Goal: Task Accomplishment & Management: Manage account settings

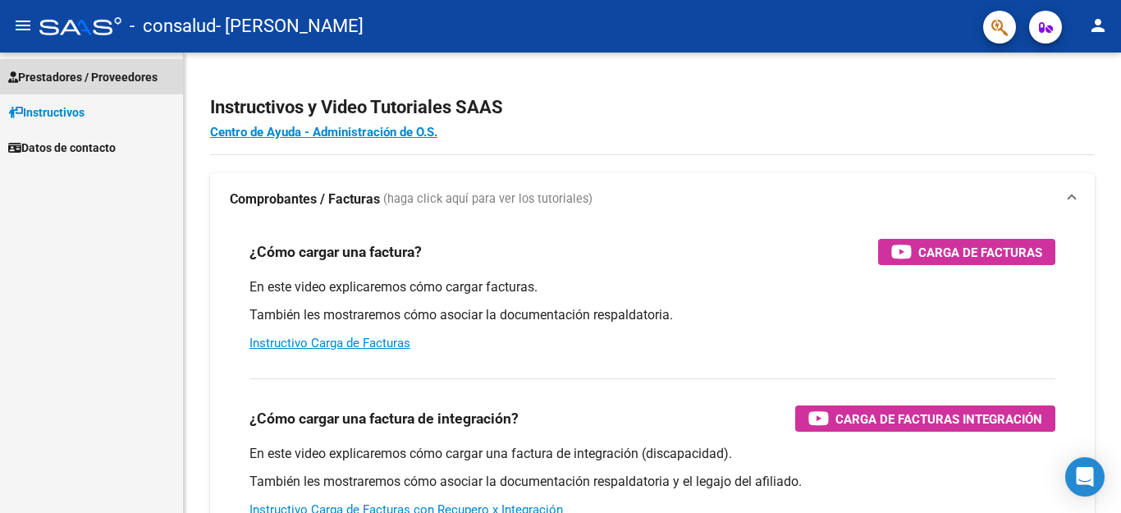
click at [133, 85] on span "Prestadores / Proveedores" at bounding box center [82, 77] width 149 height 18
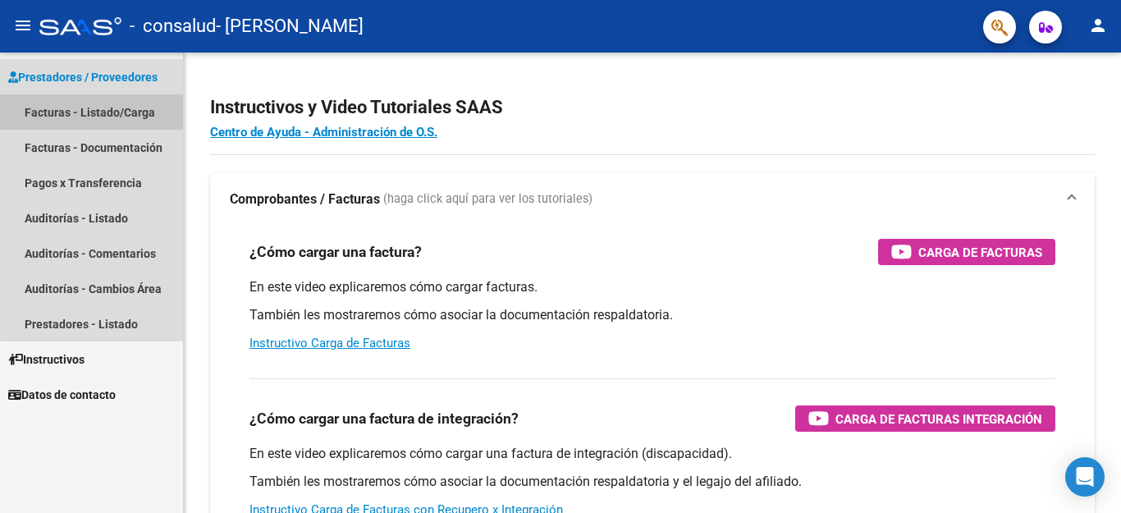
click at [115, 106] on link "Facturas - Listado/Carga" at bounding box center [91, 111] width 183 height 35
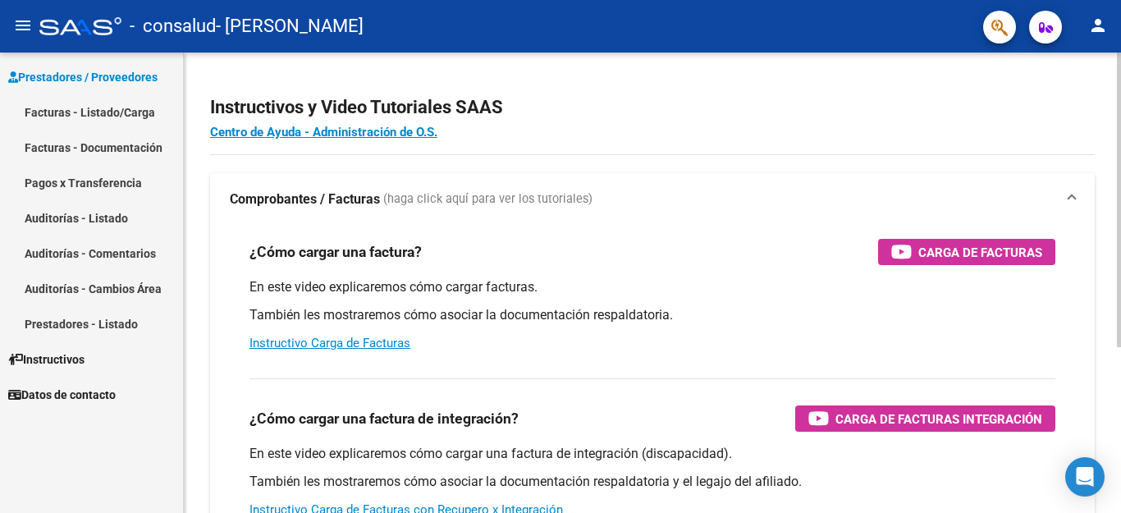
click at [1121, 396] on div at bounding box center [1119, 283] width 4 height 461
click at [1121, 347] on div at bounding box center [1119, 200] width 4 height 295
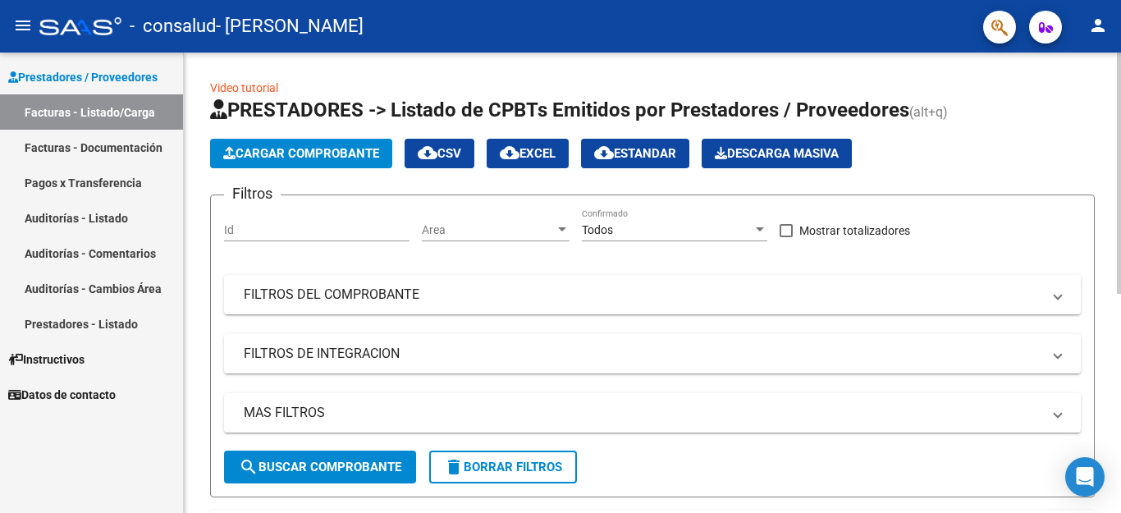
click at [1121, 484] on div at bounding box center [1119, 283] width 4 height 461
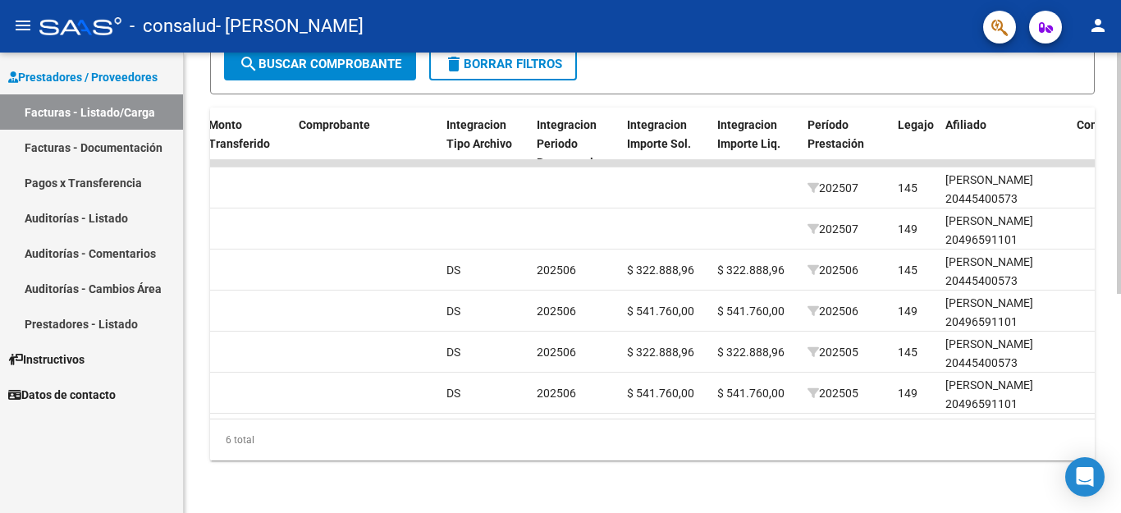
scroll to position [0, 1543]
click at [1121, 294] on div at bounding box center [1119, 173] width 4 height 241
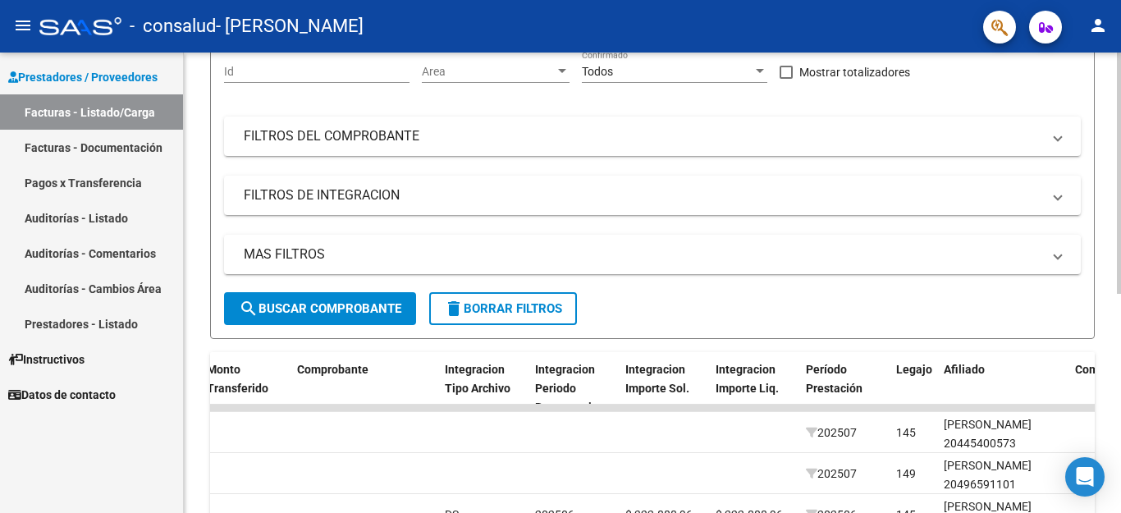
scroll to position [417, 0]
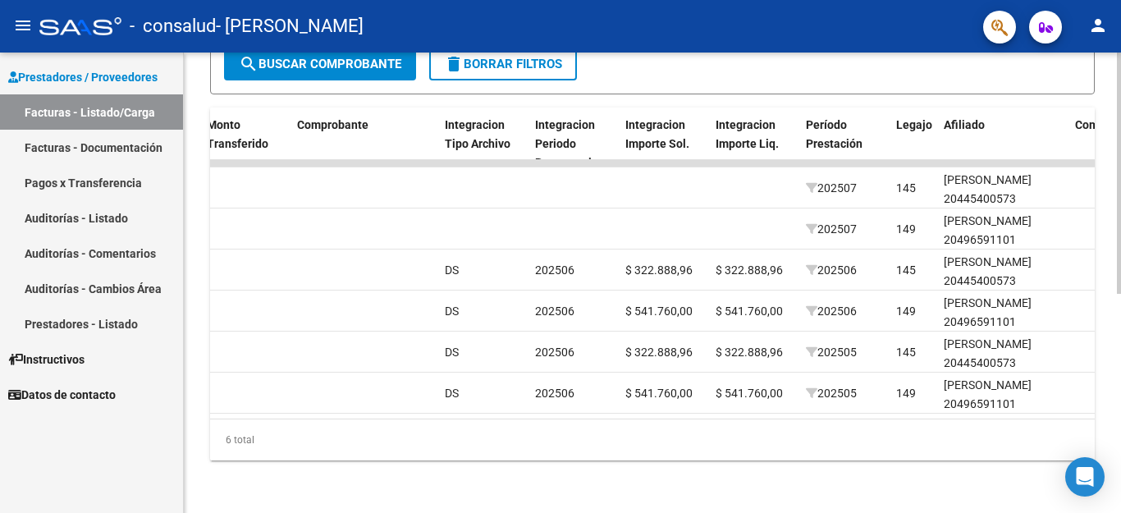
click at [1121, 294] on div at bounding box center [1119, 173] width 4 height 241
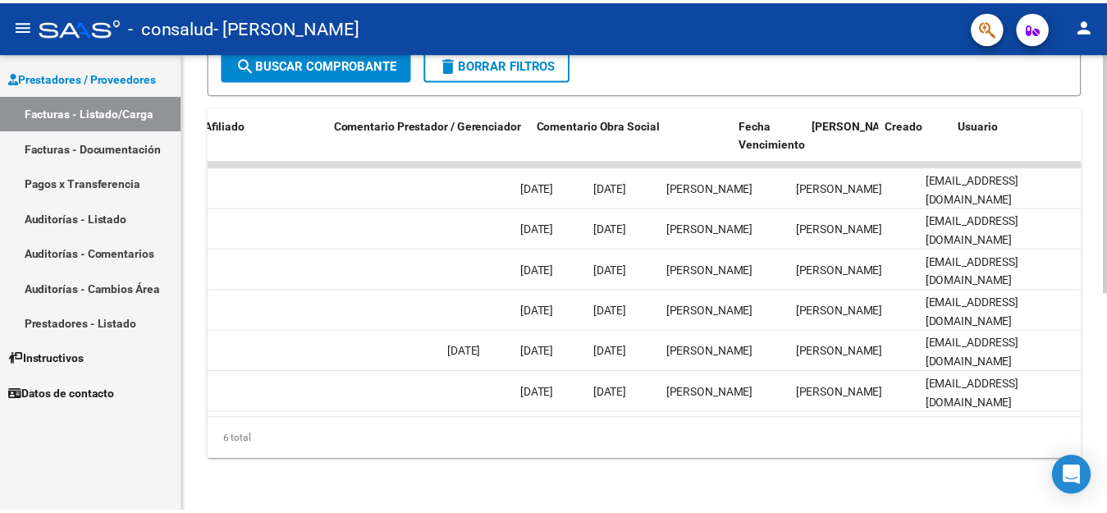
scroll to position [0, 2261]
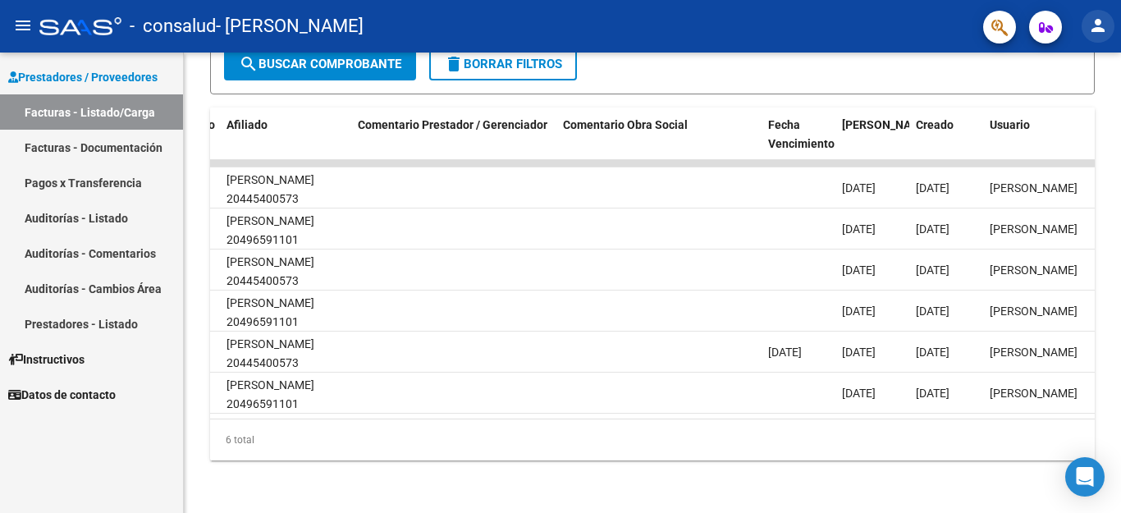
click at [1097, 27] on mat-icon "person" at bounding box center [1099, 26] width 20 height 20
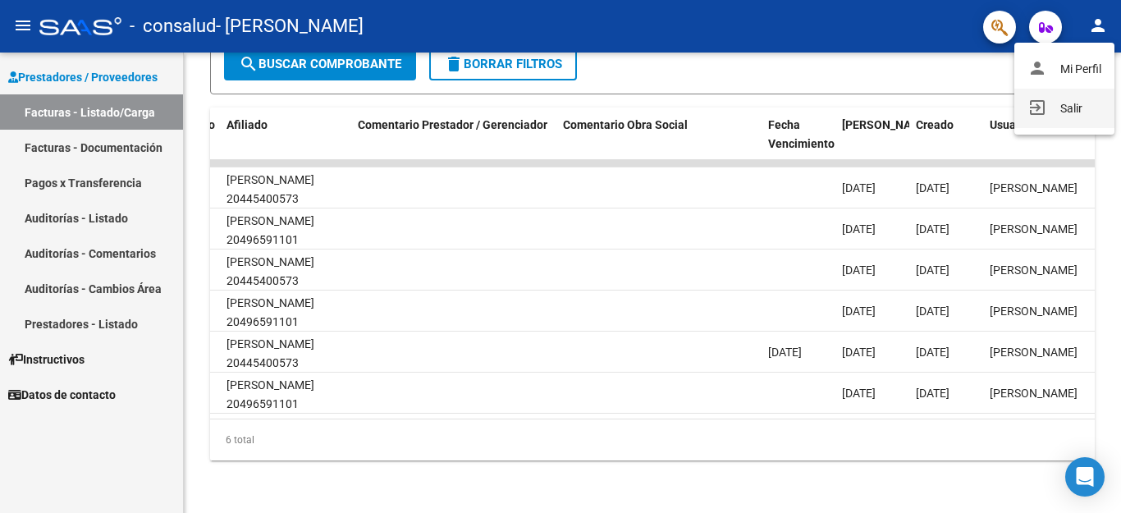
click at [1081, 103] on button "exit_to_app Salir" at bounding box center [1065, 108] width 100 height 39
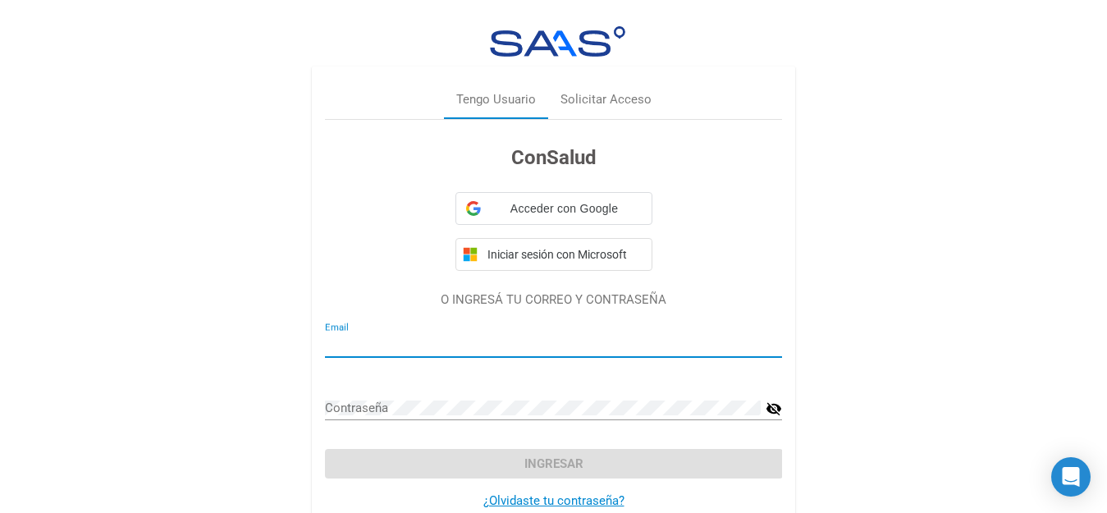
type input "[EMAIL_ADDRESS][DOMAIN_NAME]"
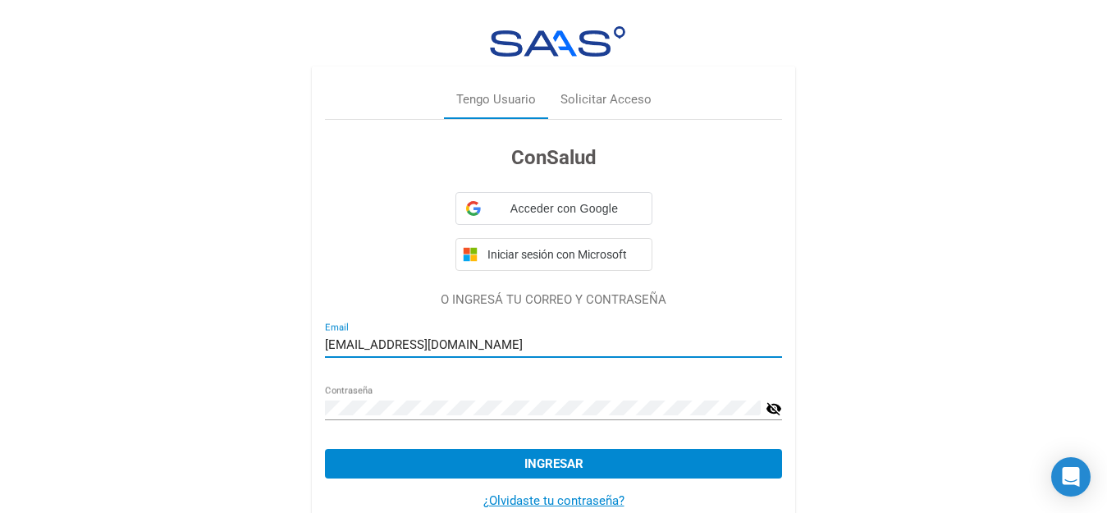
scroll to position [36, 0]
